Goal: Browse casually

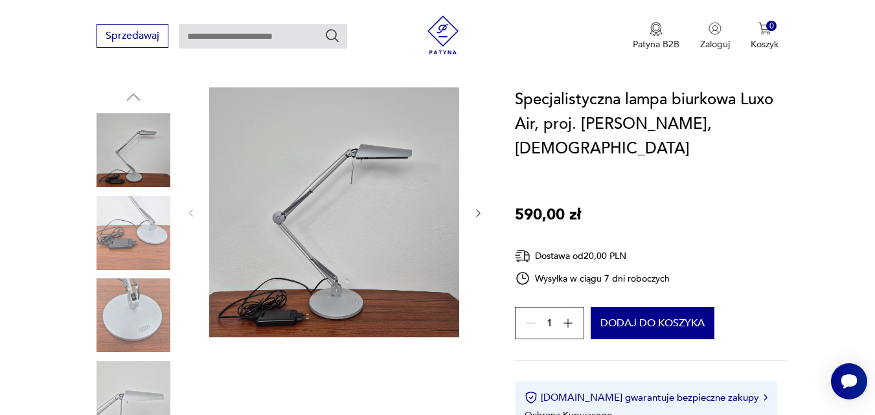
scroll to position [130, 0]
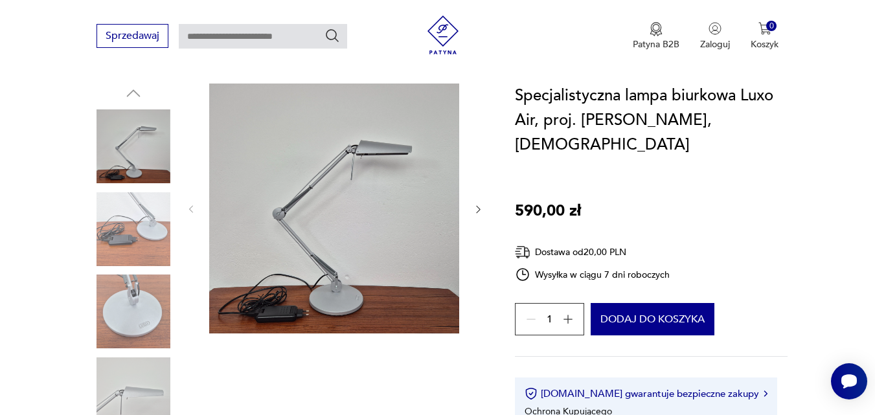
click at [132, 145] on img at bounding box center [134, 147] width 74 height 74
click at [133, 308] on img at bounding box center [134, 312] width 74 height 74
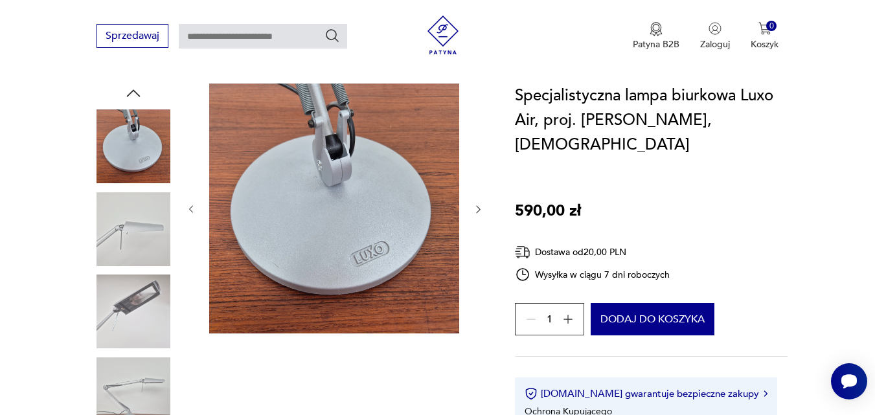
click at [136, 328] on img at bounding box center [134, 312] width 74 height 74
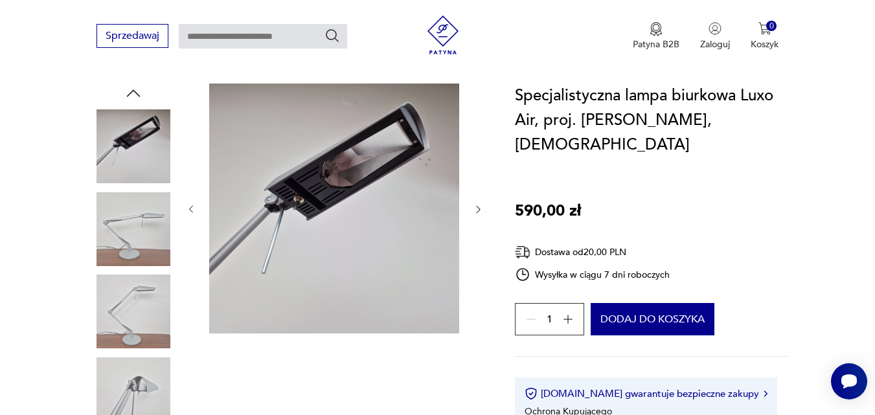
click at [136, 328] on img at bounding box center [134, 312] width 74 height 74
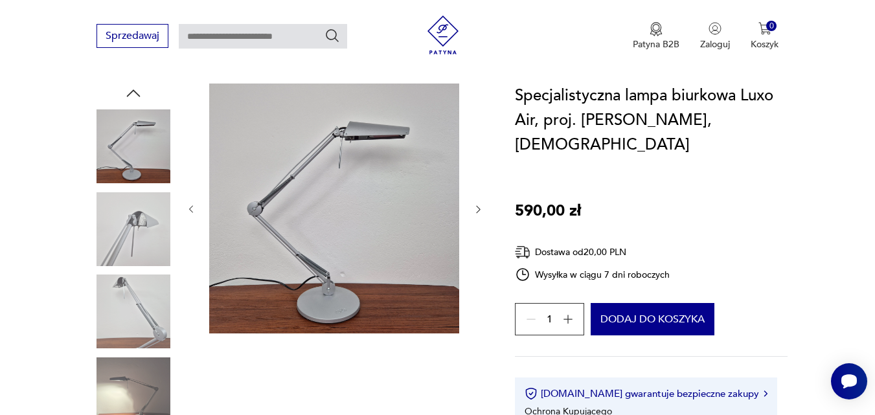
click at [141, 371] on img at bounding box center [134, 395] width 74 height 74
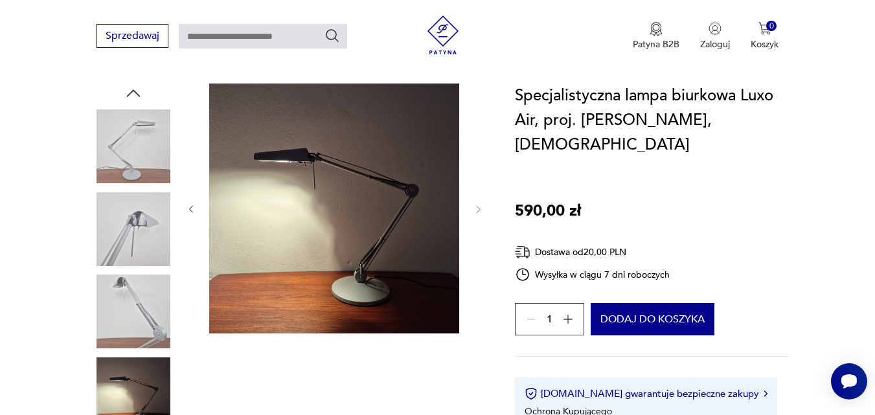
click at [124, 244] on img at bounding box center [134, 229] width 74 height 74
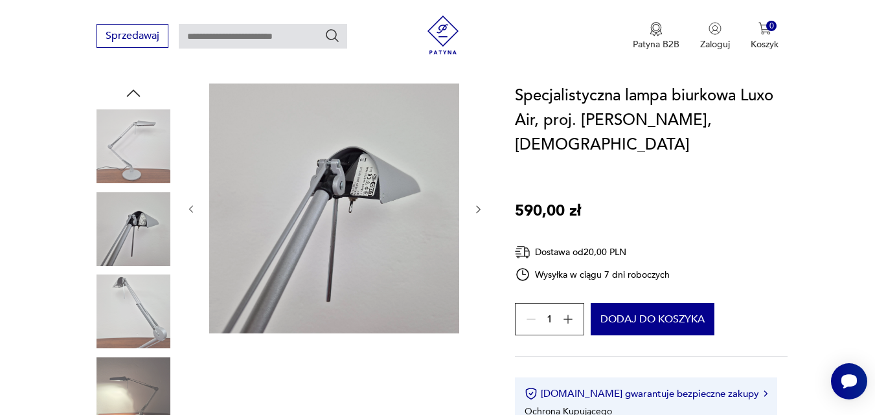
click at [121, 167] on img at bounding box center [134, 147] width 74 height 74
